Goal: Navigation & Orientation: Understand site structure

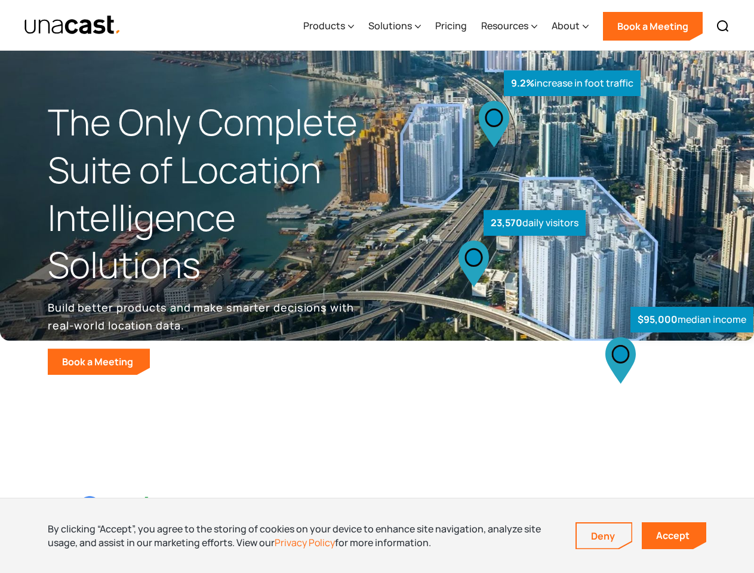
click at [377, 287] on div "$95,000 median income 23,570 daily visitors 9.2% increase in foot traffic" at bounding box center [561, 248] width 369 height 253
click at [518, 25] on div "Resources" at bounding box center [504, 26] width 47 height 14
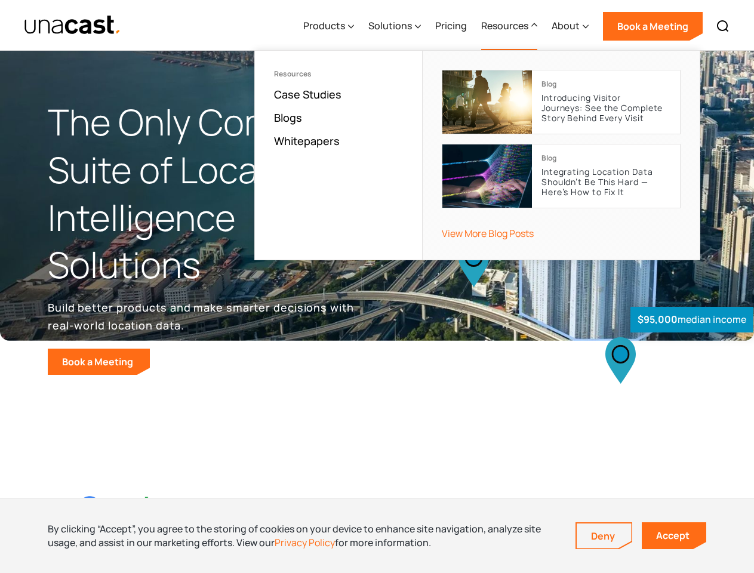
click at [331, 26] on div "Products" at bounding box center [324, 26] width 42 height 14
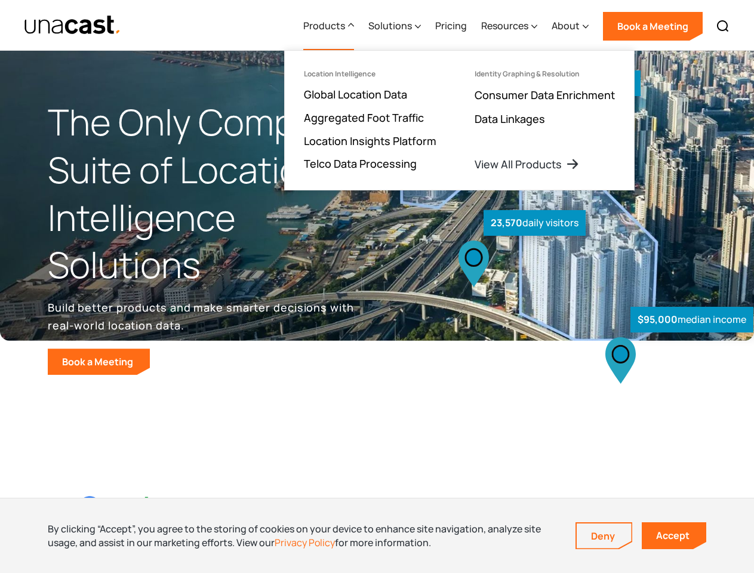
click at [396, 26] on div "Solutions" at bounding box center [390, 26] width 44 height 14
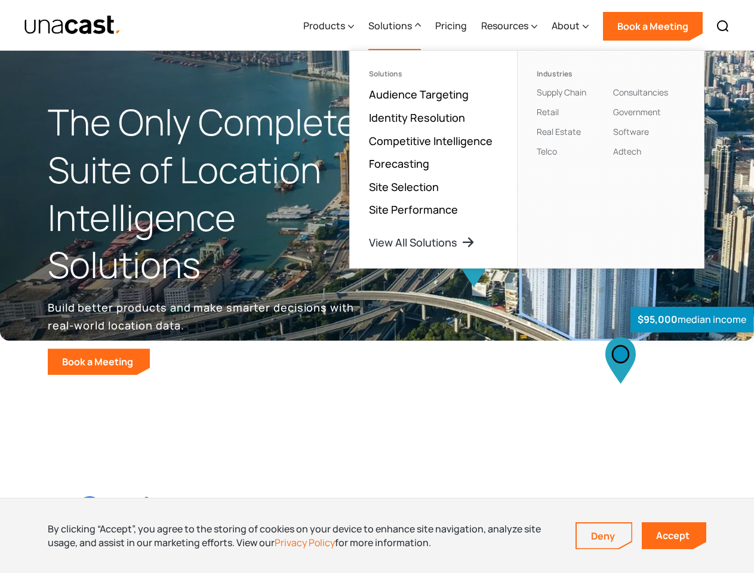
click at [510, 26] on div "Resources" at bounding box center [504, 26] width 47 height 14
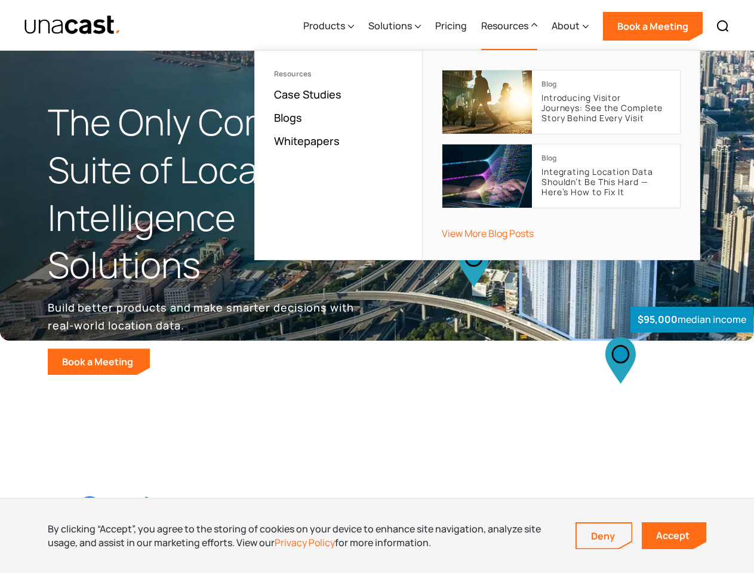
click at [571, 26] on div "About" at bounding box center [566, 26] width 28 height 14
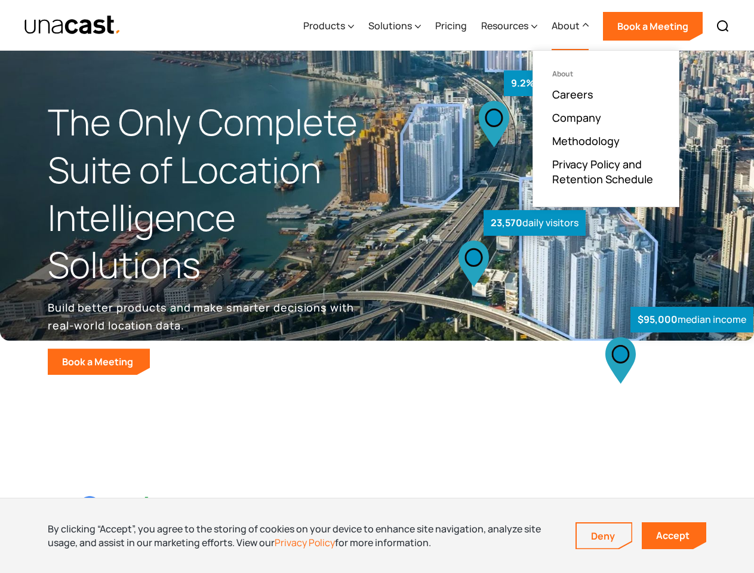
click at [723, 26] on img at bounding box center [723, 26] width 14 height 14
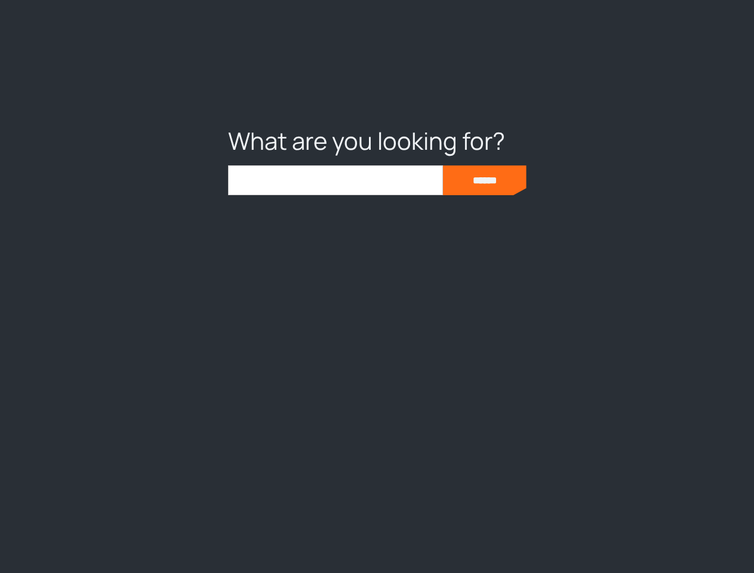
click at [377, 536] on div at bounding box center [377, 286] width 754 height 573
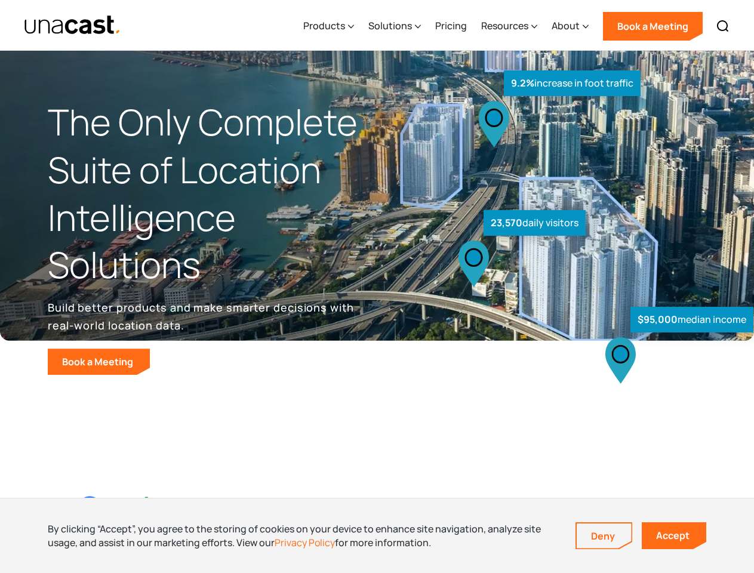
click at [604, 536] on link "Deny" at bounding box center [604, 536] width 55 height 25
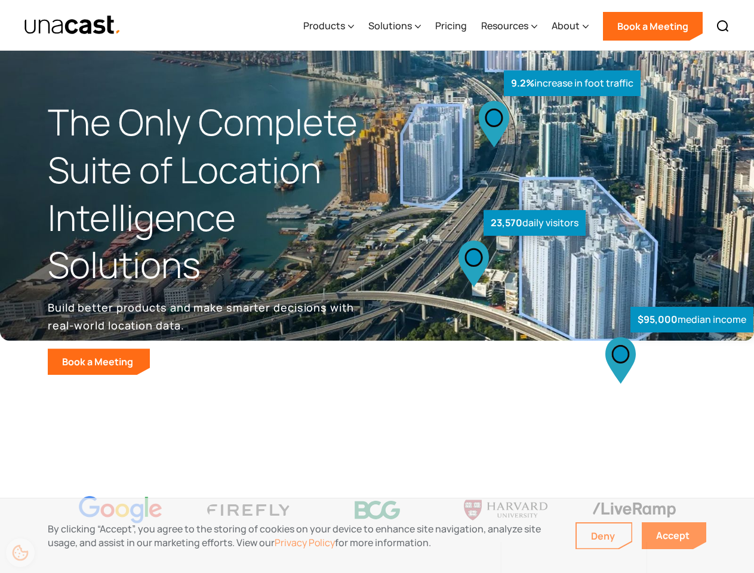
click at [674, 536] on link "Accept" at bounding box center [674, 535] width 64 height 27
